Goal: Task Accomplishment & Management: Use online tool/utility

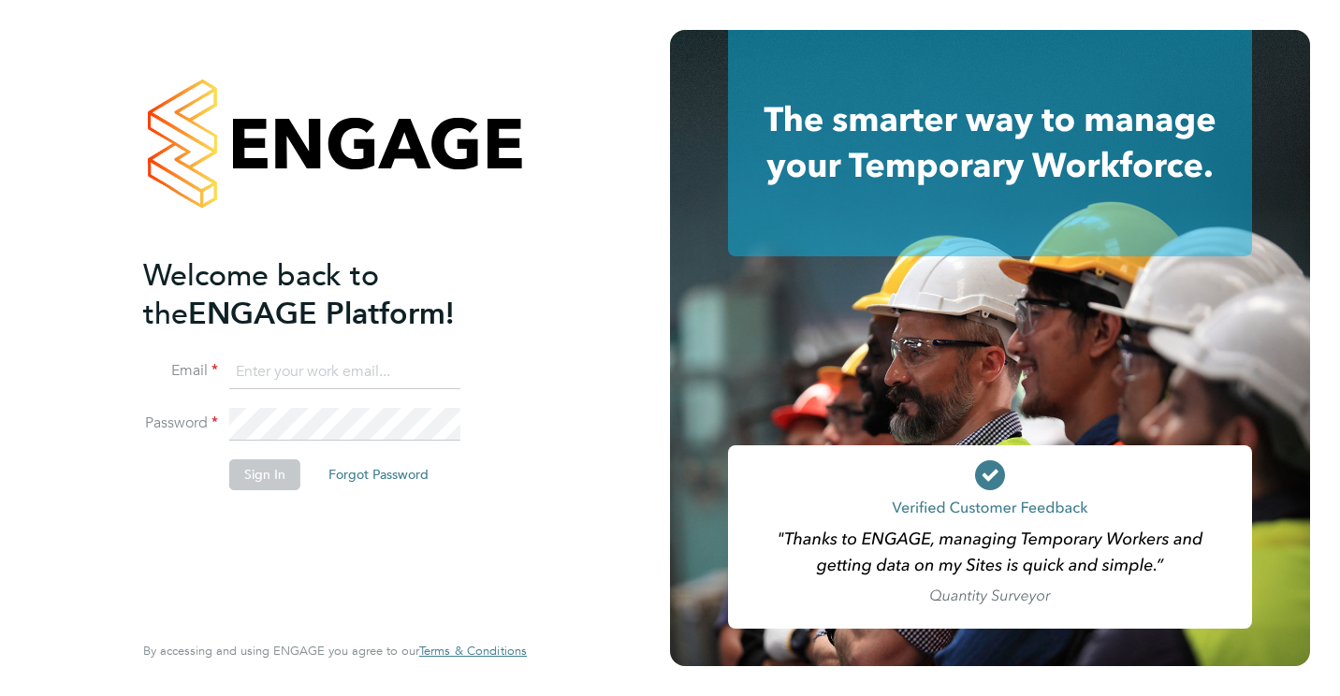
type input "[PERSON_NAME][EMAIL_ADDRESS][PERSON_NAME][DOMAIN_NAME]"
click at [274, 475] on button "Sign In" at bounding box center [264, 475] width 71 height 30
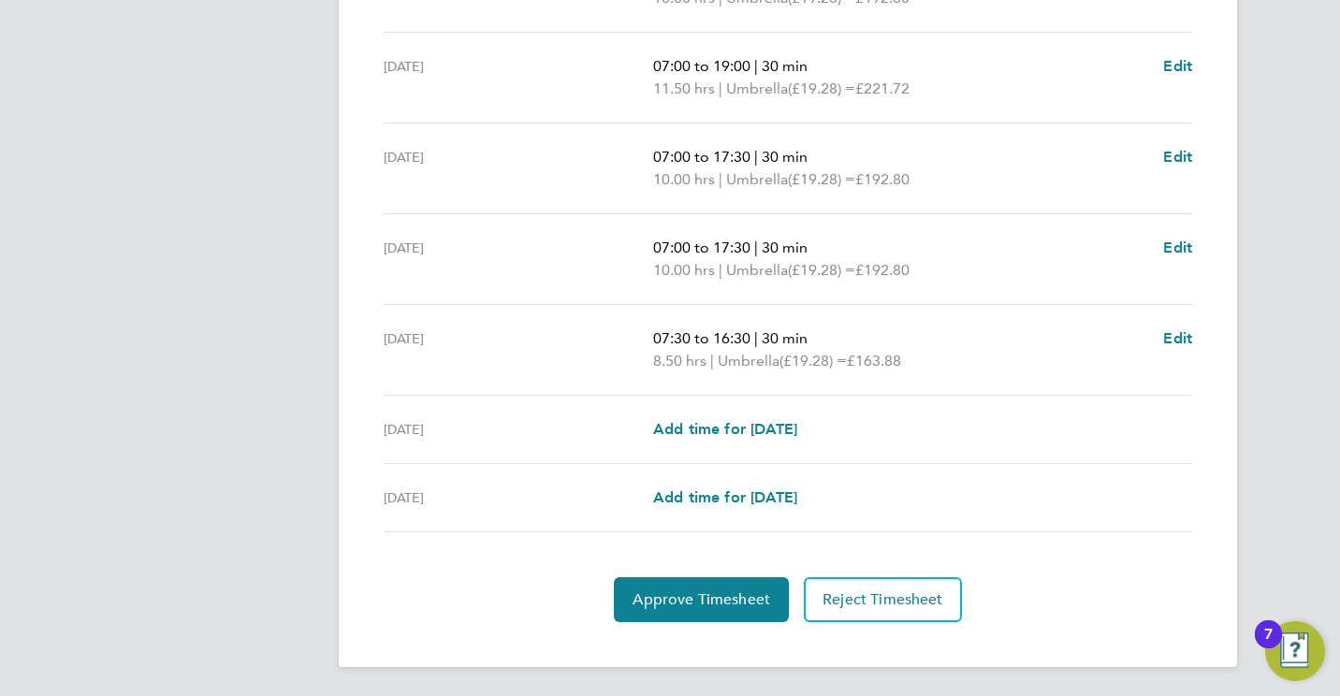
scroll to position [671, 0]
click at [688, 593] on span "Approve Timesheet" at bounding box center [702, 599] width 138 height 19
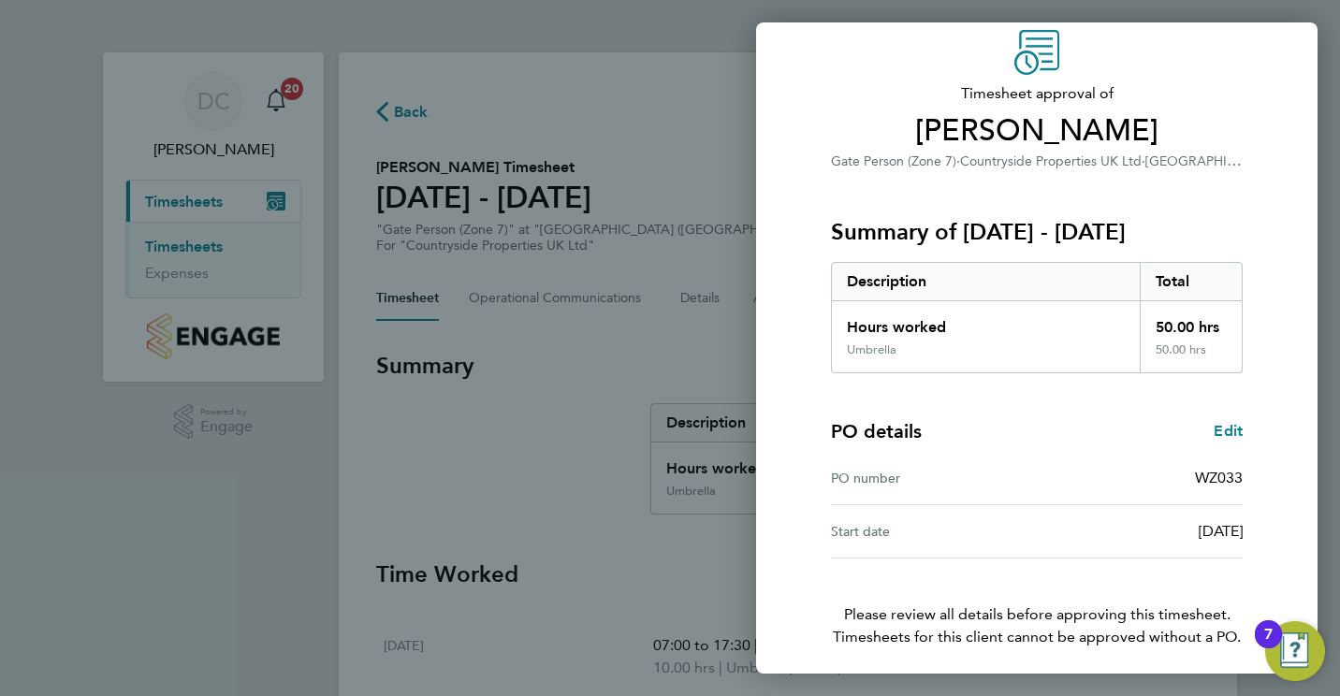
scroll to position [147, 0]
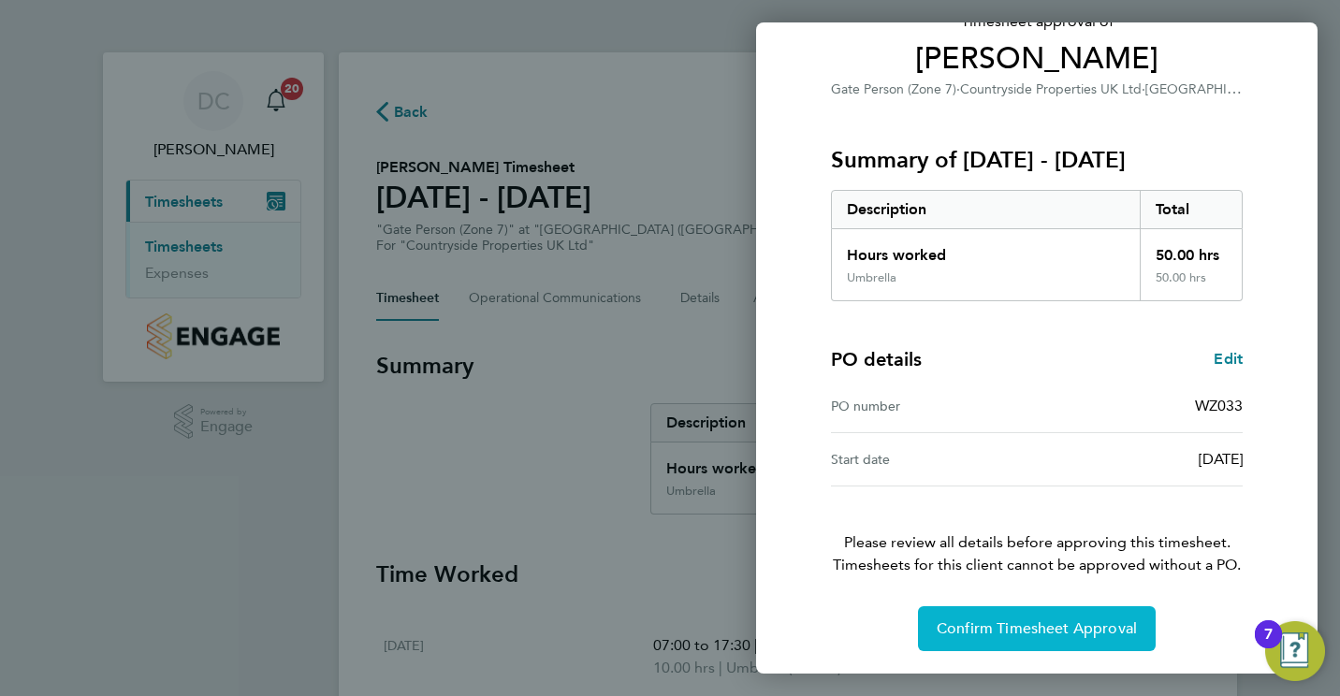
click at [996, 625] on span "Confirm Timesheet Approval" at bounding box center [1037, 629] width 200 height 19
